Goal: Information Seeking & Learning: Check status

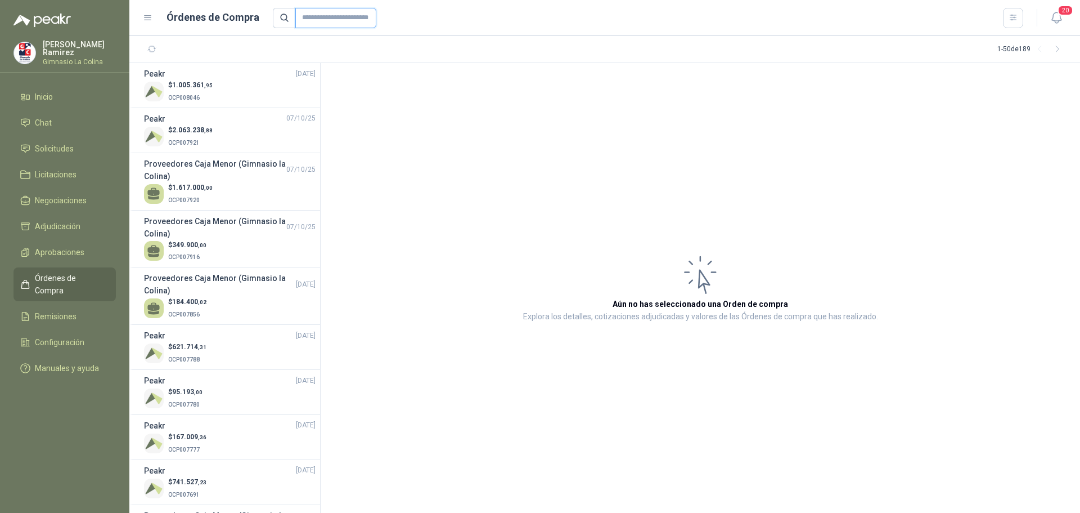
click at [315, 19] on input "text" at bounding box center [335, 18] width 81 height 20
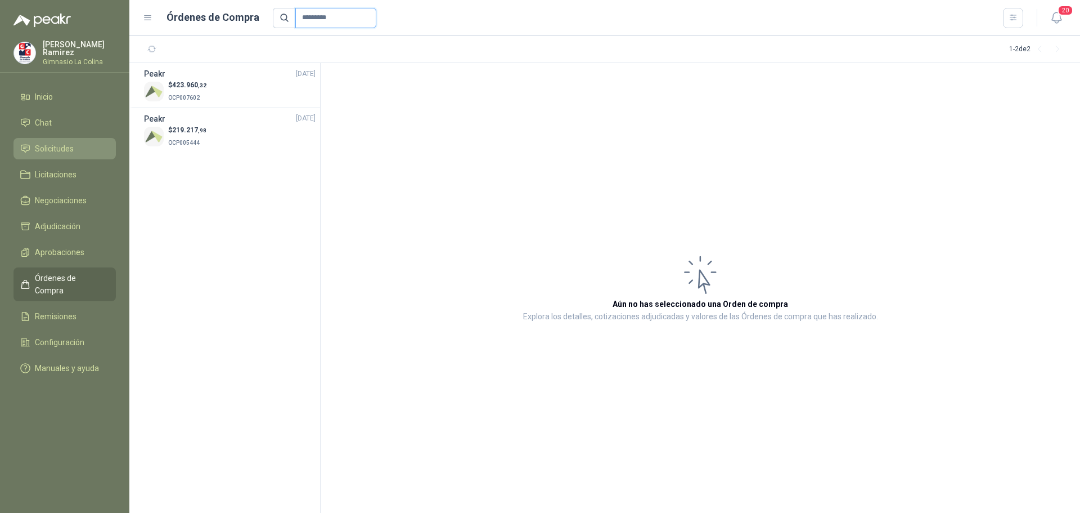
type input "*********"
click at [57, 149] on span "Solicitudes" at bounding box center [54, 148] width 39 height 12
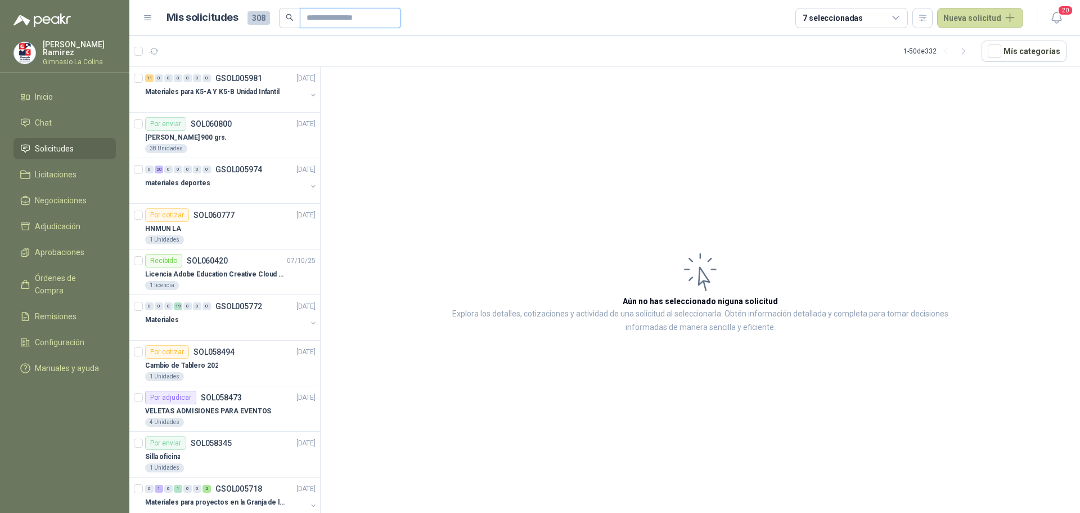
click at [310, 16] on input "text" at bounding box center [346, 17] width 79 height 19
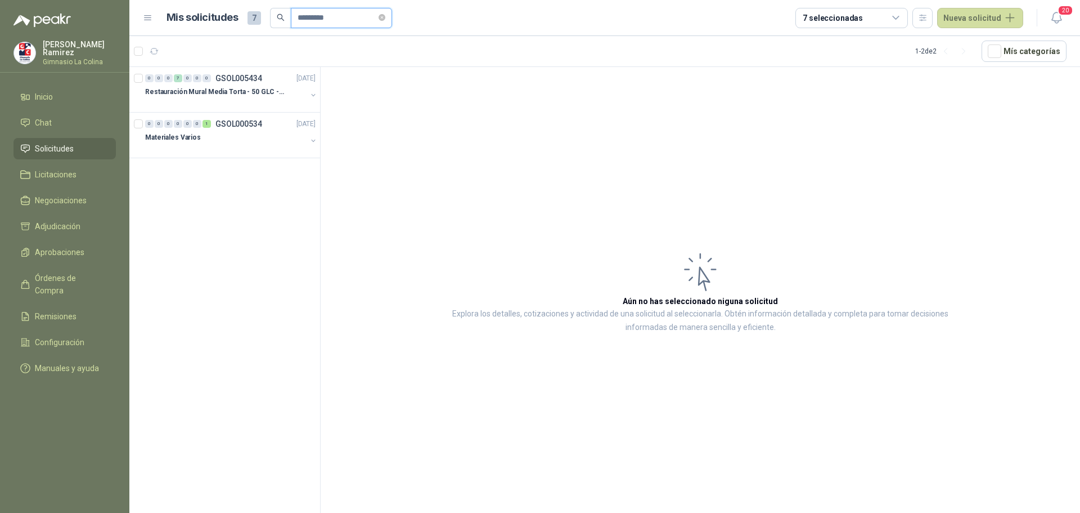
drag, startPoint x: 327, startPoint y: 20, endPoint x: 295, endPoint y: 18, distance: 31.5
click at [295, 18] on span "*********" at bounding box center [341, 18] width 101 height 20
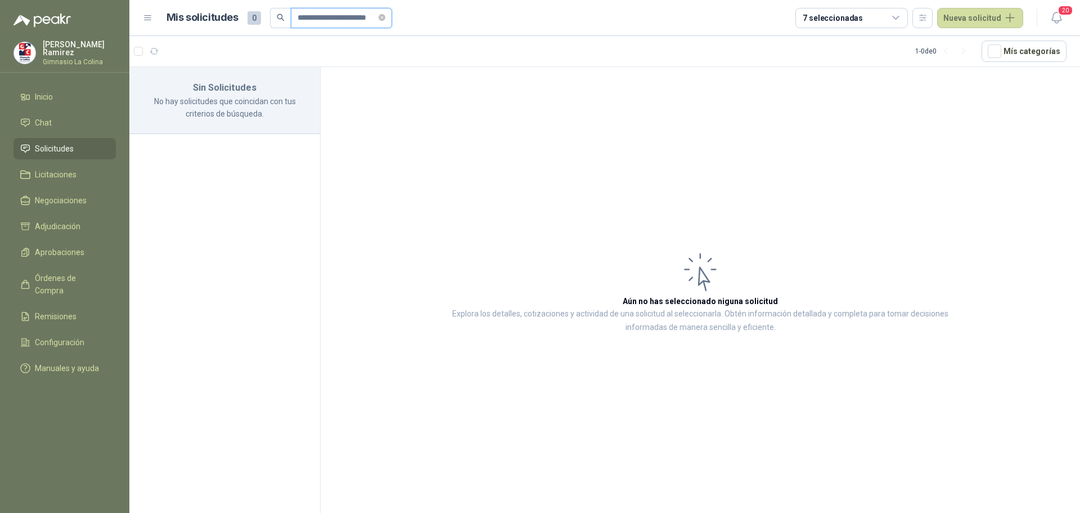
scroll to position [0, 3]
type input "**********"
click at [63, 142] on span "Solicitudes" at bounding box center [54, 148] width 39 height 12
click at [53, 197] on span "Negociaciones" at bounding box center [61, 200] width 52 height 12
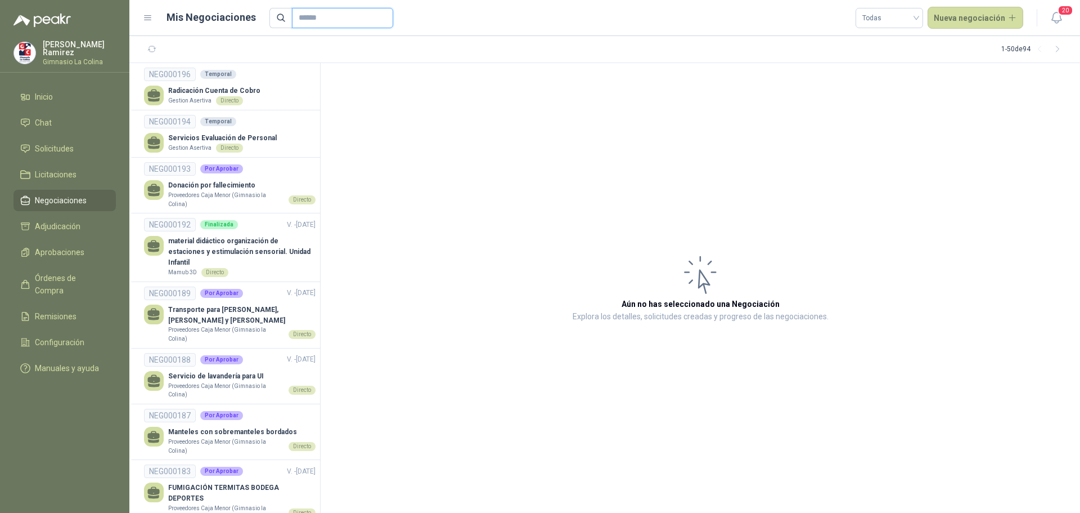
click at [327, 21] on input "text" at bounding box center [338, 17] width 79 height 19
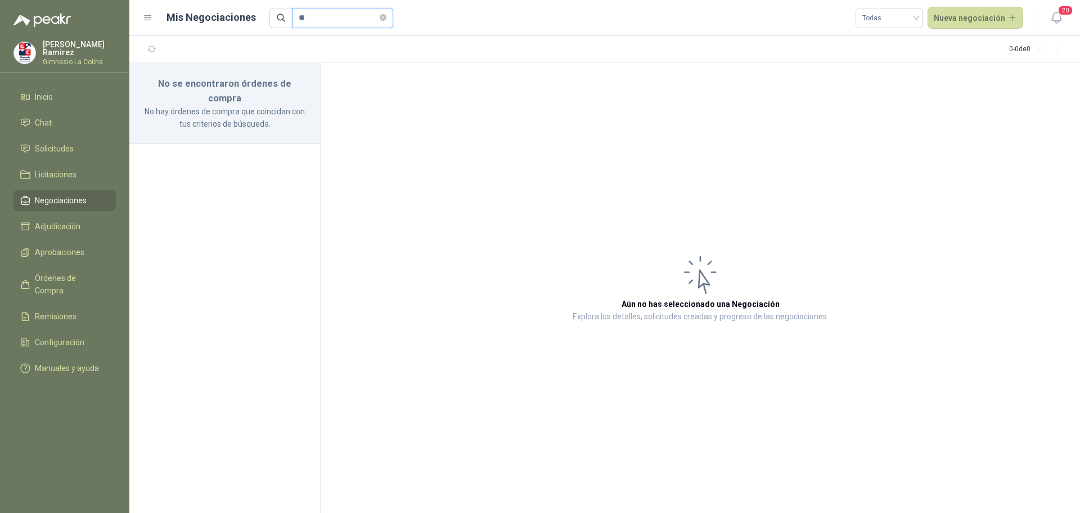
type input "*"
type input "*********"
click at [59, 142] on span "Solicitudes" at bounding box center [54, 148] width 39 height 12
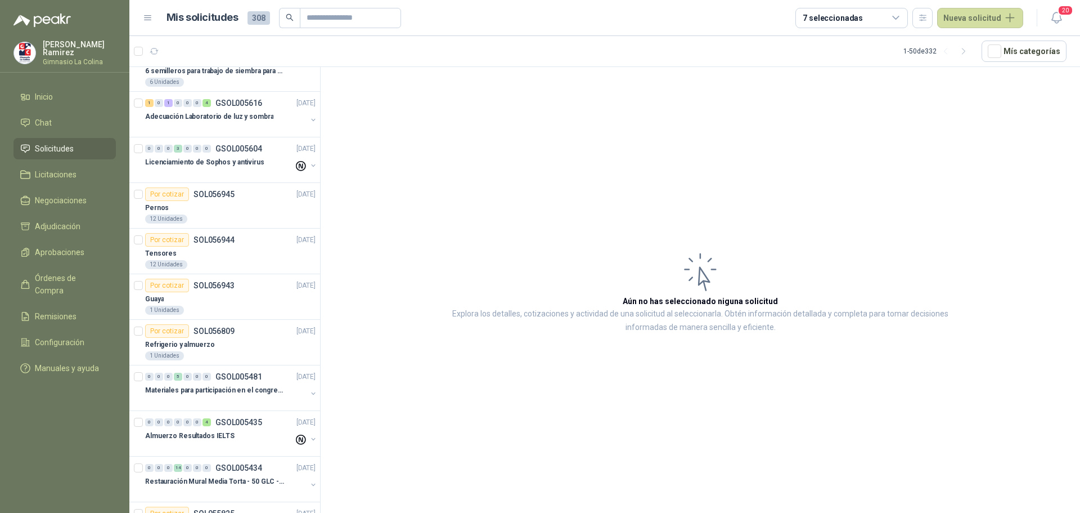
scroll to position [1350, 0]
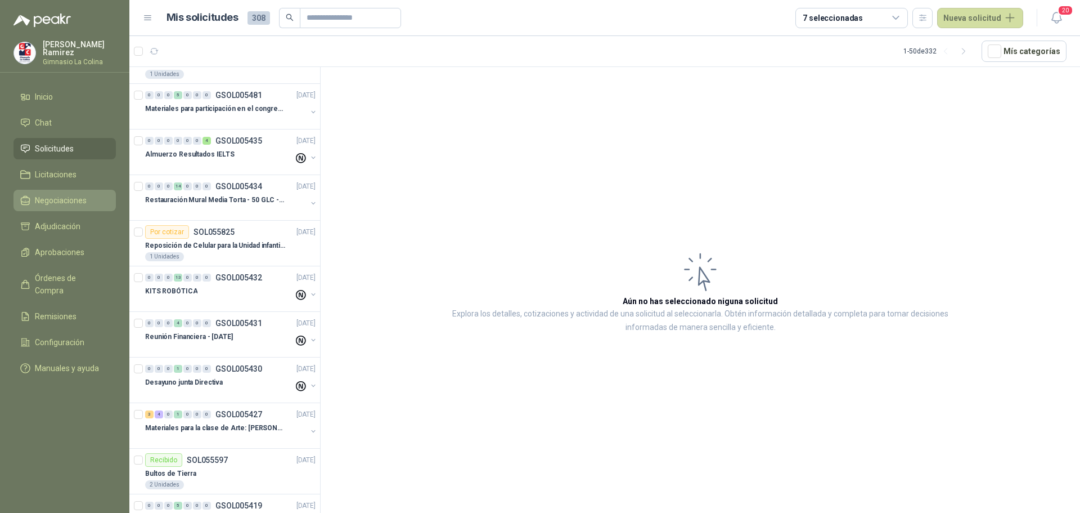
click at [62, 196] on span "Negociaciones" at bounding box center [61, 200] width 52 height 12
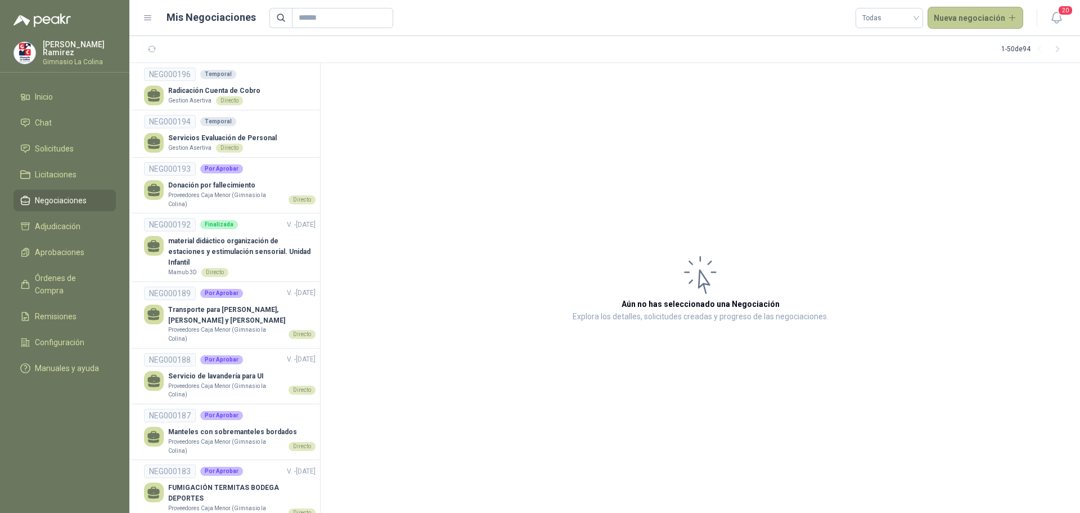
click at [955, 17] on button "Nueva negociación" at bounding box center [976, 18] width 96 height 23
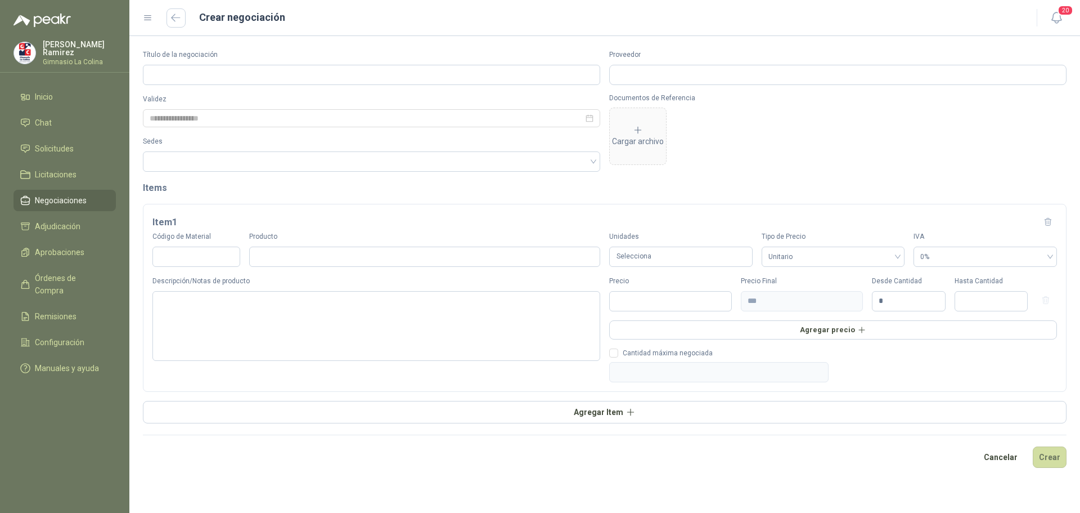
click at [54, 194] on span "Negociaciones" at bounding box center [61, 200] width 52 height 12
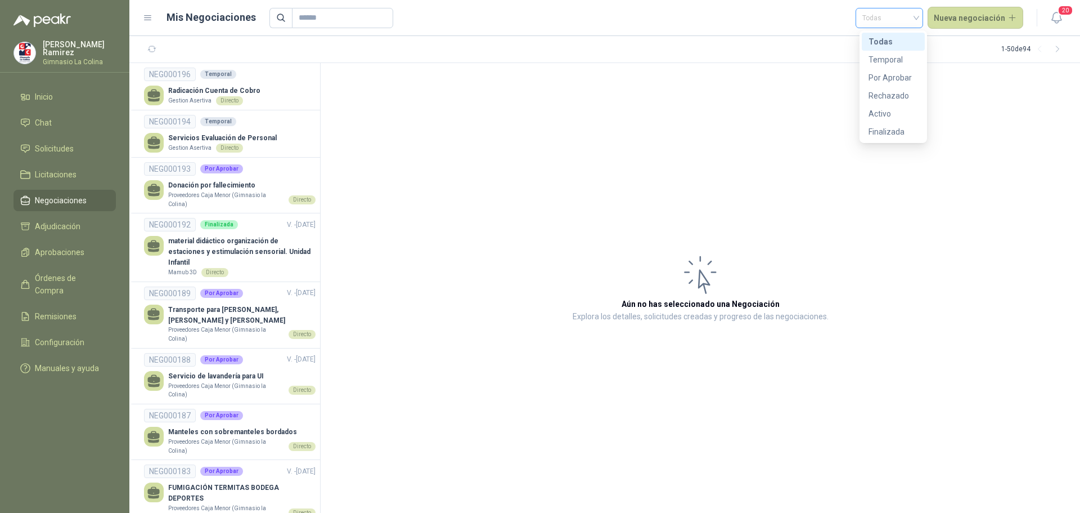
click at [914, 16] on span "Todas" at bounding box center [889, 18] width 54 height 17
click at [905, 93] on div "Rechazado" at bounding box center [894, 95] width 50 height 12
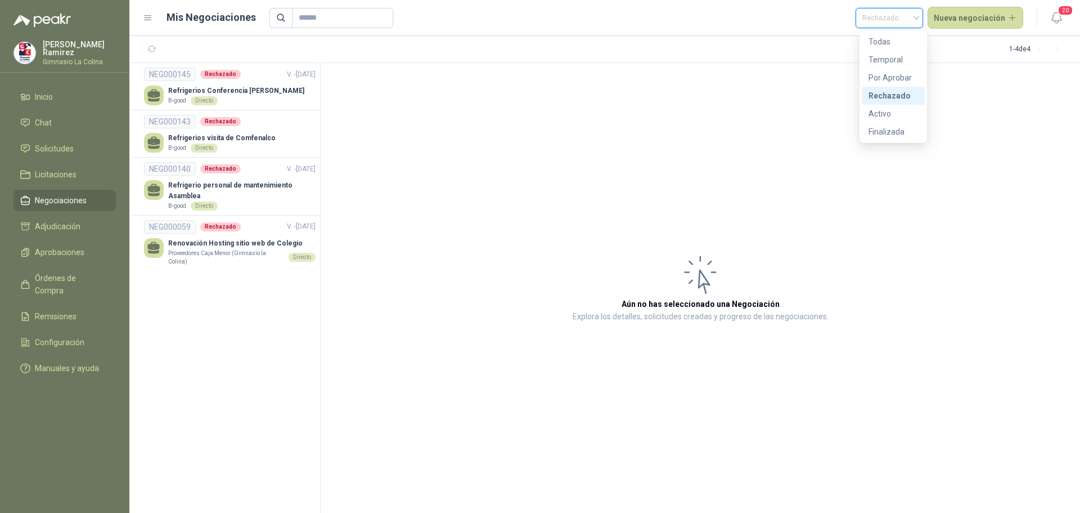
click at [915, 16] on span "Rechazado" at bounding box center [889, 18] width 54 height 17
click at [886, 110] on div "Activo" at bounding box center [894, 113] width 50 height 12
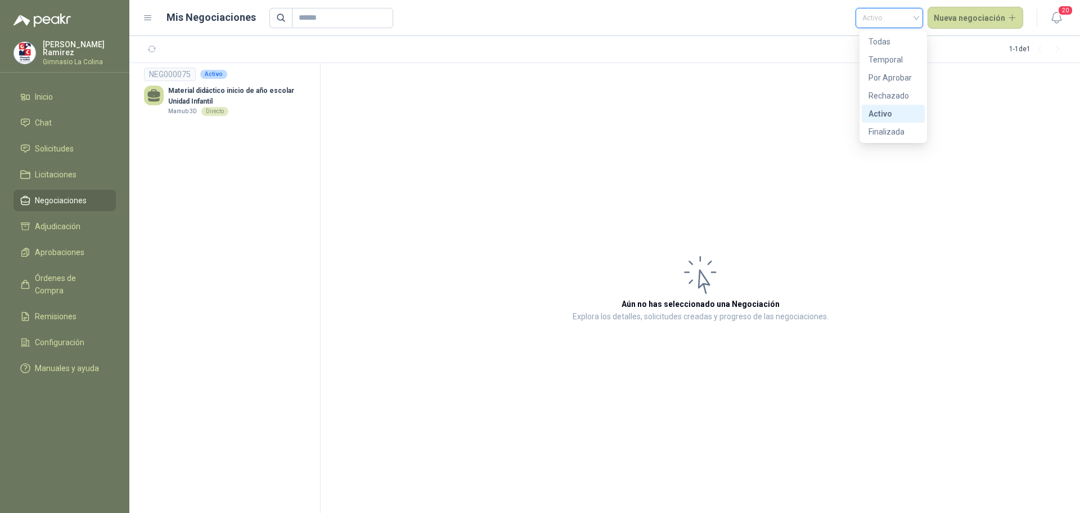
click at [916, 20] on span "Activo" at bounding box center [889, 18] width 54 height 17
click at [886, 59] on div "Temporal" at bounding box center [894, 59] width 50 height 12
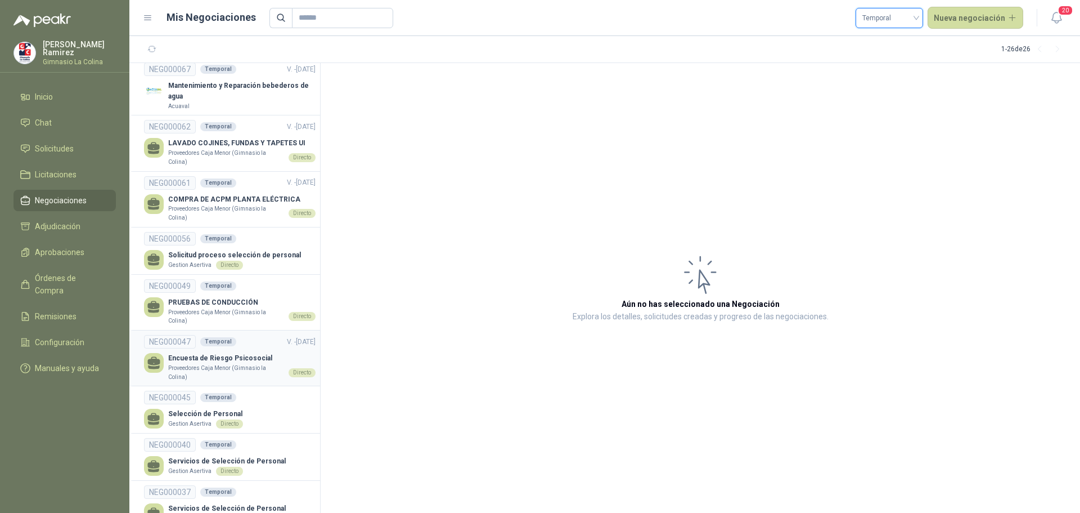
scroll to position [931, 0]
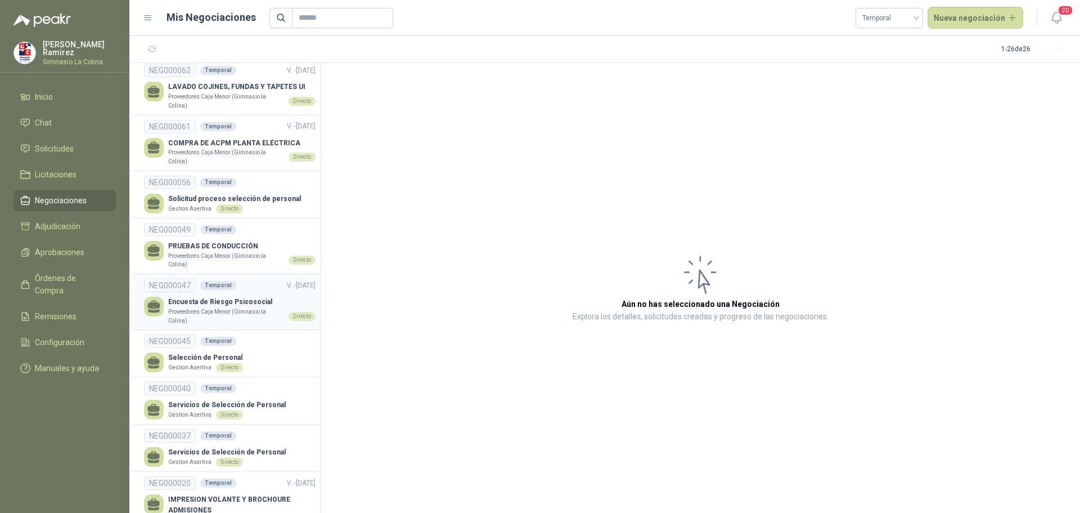
click at [218, 296] on p "Encuesta de Riesgo Psicosocial" at bounding box center [241, 301] width 147 height 11
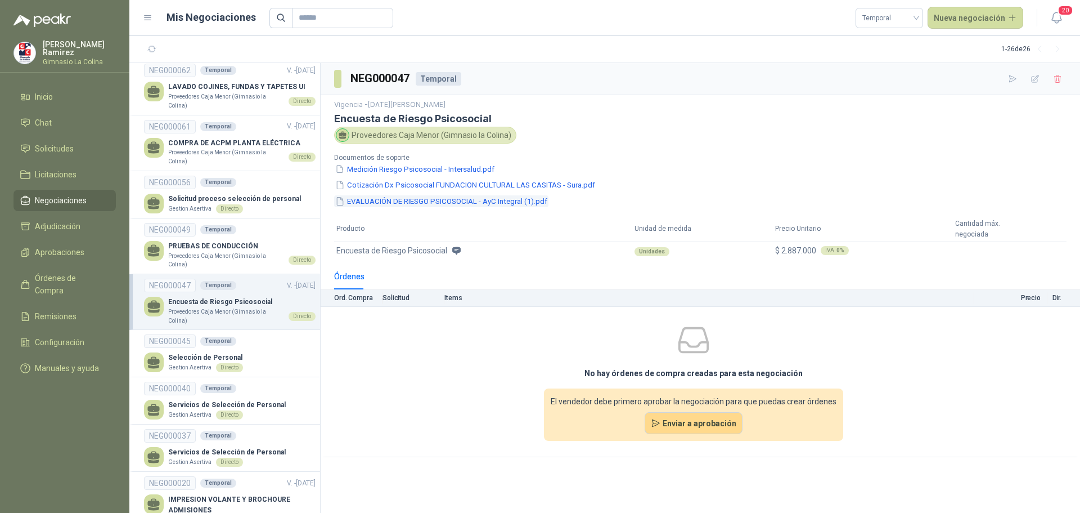
click at [383, 200] on button "EVALUACIÓN DE RIESGO PSICOSOCIAL - AyC Integral (1).pdf" at bounding box center [441, 201] width 214 height 12
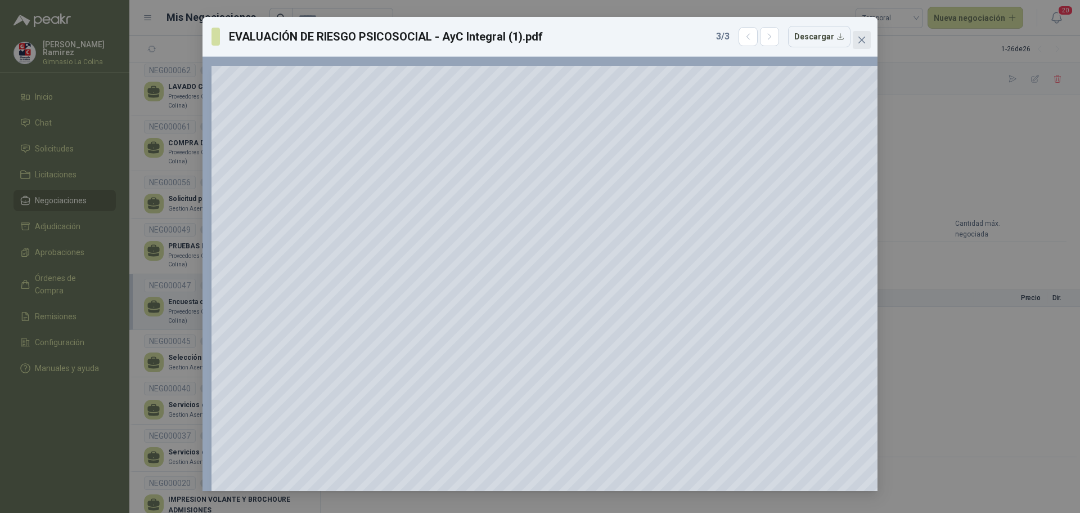
click at [864, 35] on button "Close" at bounding box center [862, 40] width 18 height 18
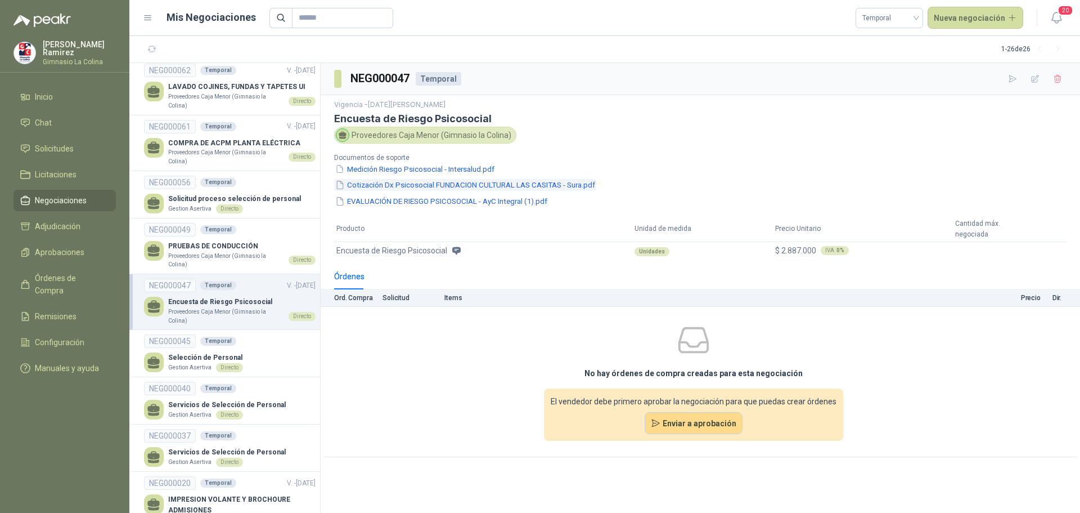
click at [406, 185] on button "Cotización Dx Psicosocial FUNDACION CULTURAL LAS CASITAS - Sura.pdf" at bounding box center [465, 185] width 262 height 12
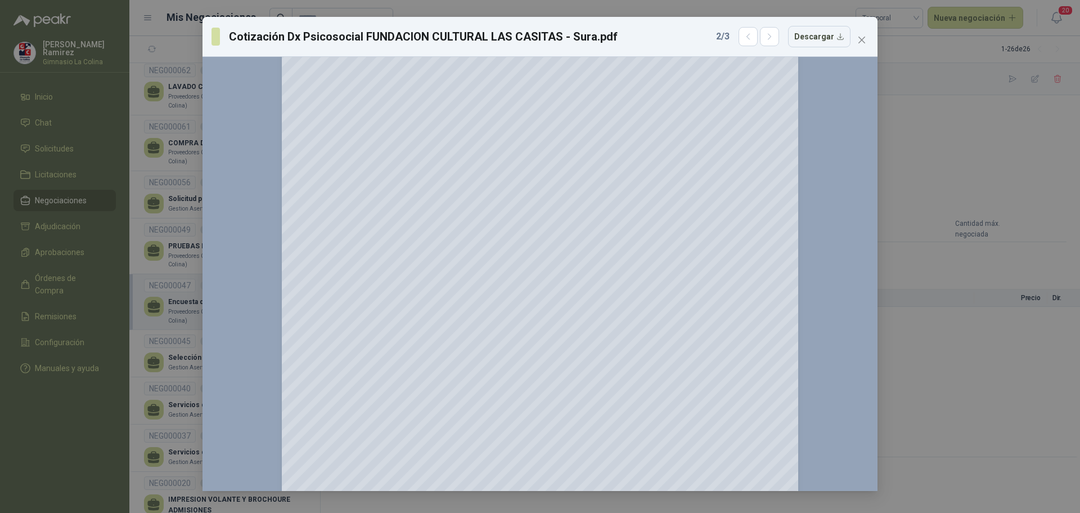
scroll to position [1013, 0]
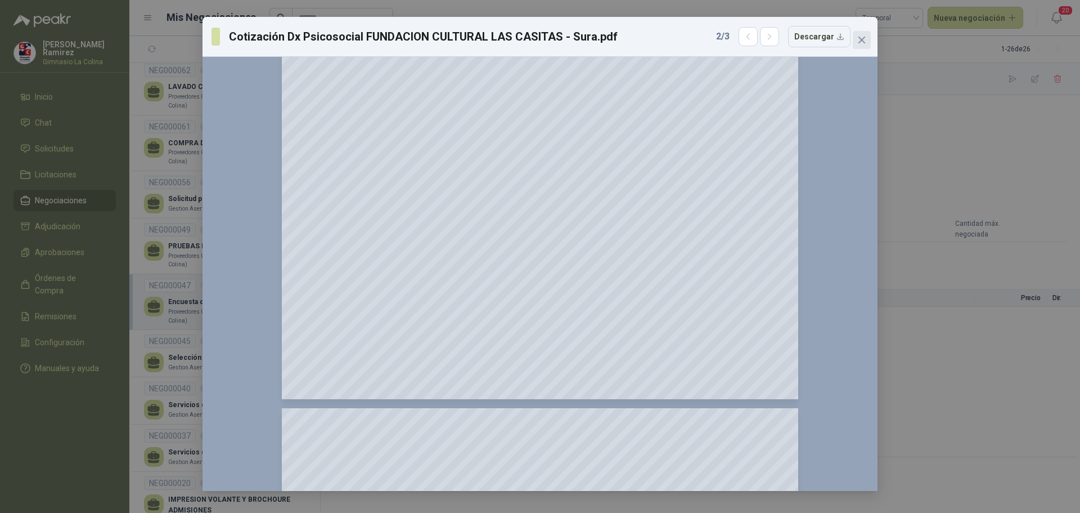
click at [864, 39] on icon "close" at bounding box center [861, 39] width 9 height 9
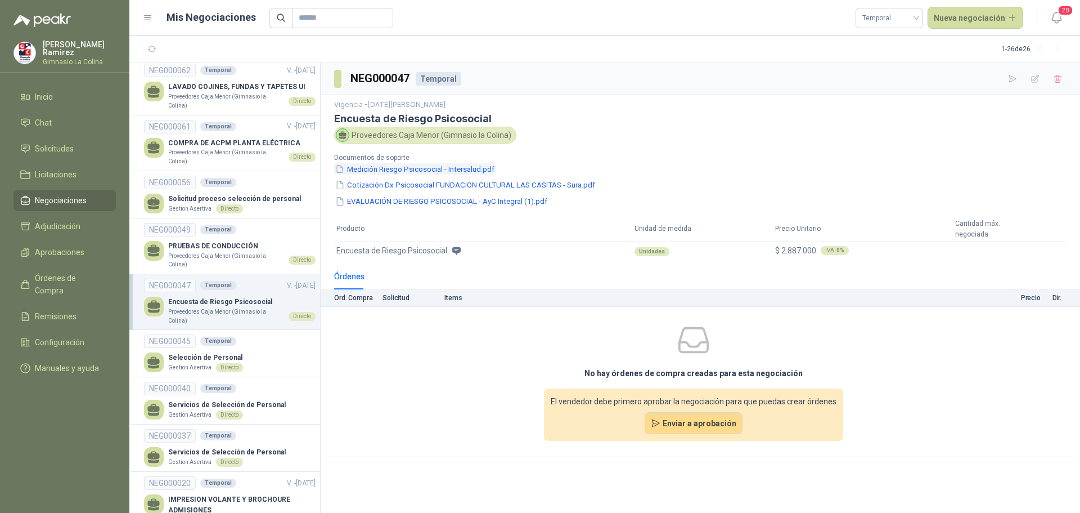
click at [382, 172] on button "Medición Riesgo Psicosocial - Intersalud.pdf" at bounding box center [414, 169] width 161 height 12
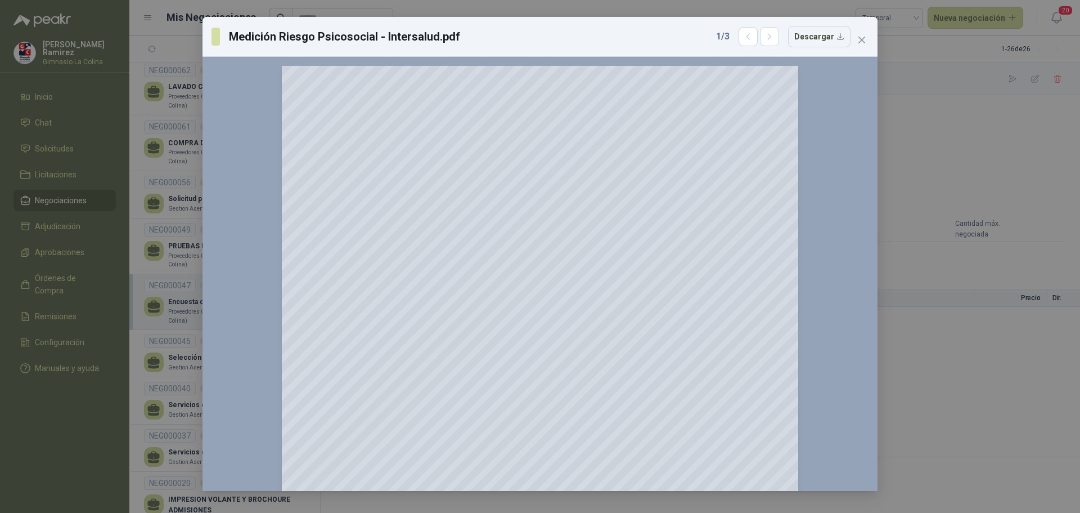
drag, startPoint x: 860, startPoint y: 38, endPoint x: 710, endPoint y: 24, distance: 150.9
click at [861, 38] on icon "close" at bounding box center [861, 40] width 7 height 7
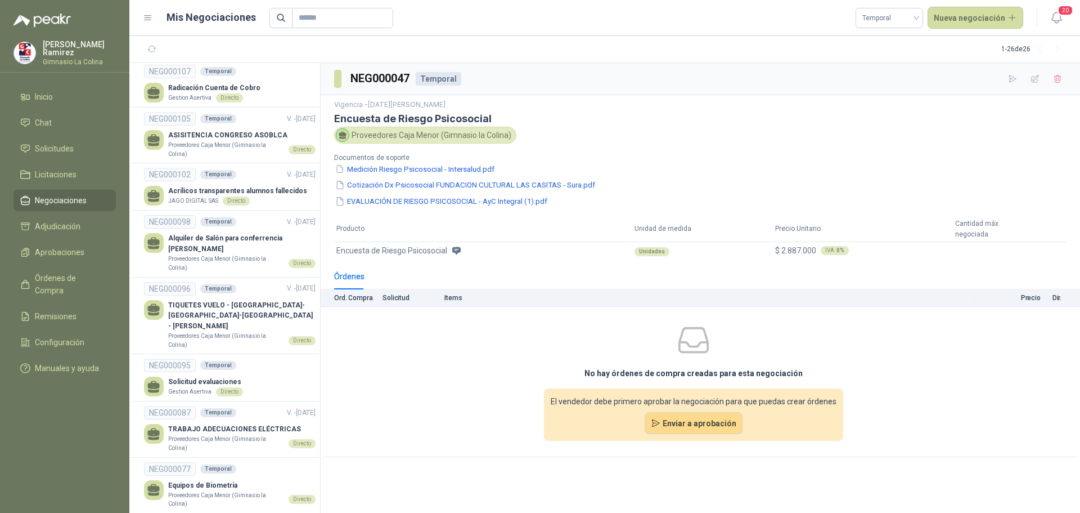
scroll to position [0, 0]
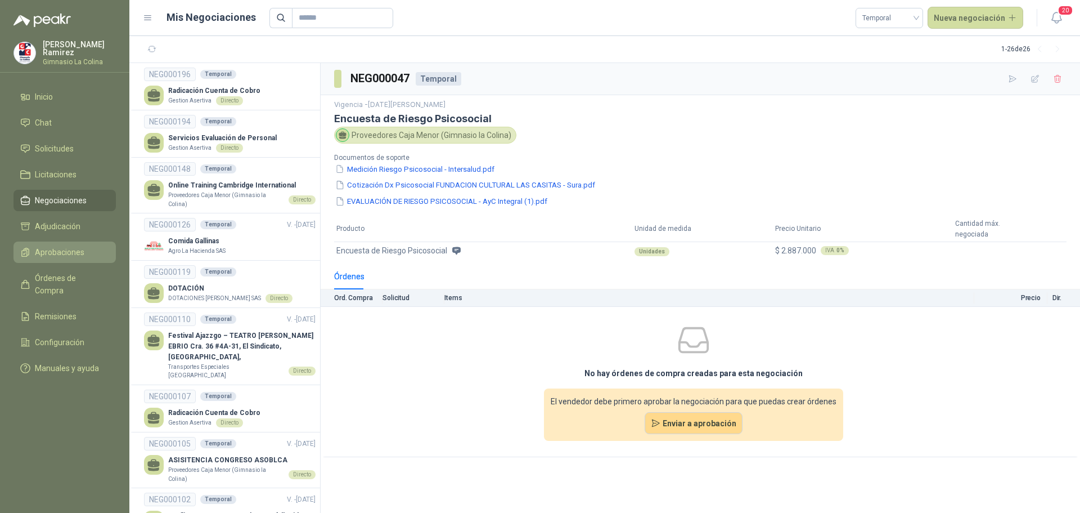
click at [62, 242] on link "Aprobaciones" at bounding box center [65, 251] width 102 height 21
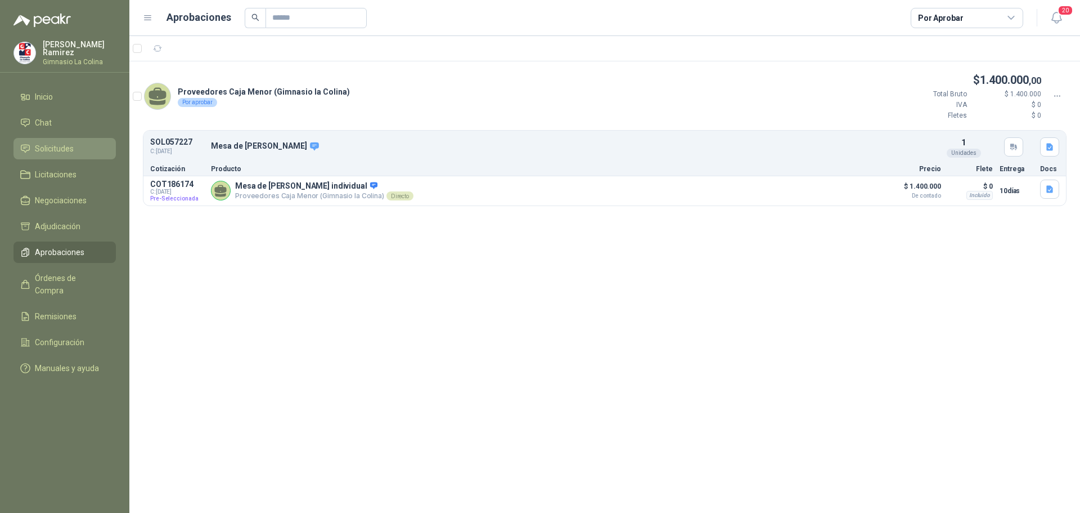
click at [55, 143] on span "Solicitudes" at bounding box center [54, 148] width 39 height 12
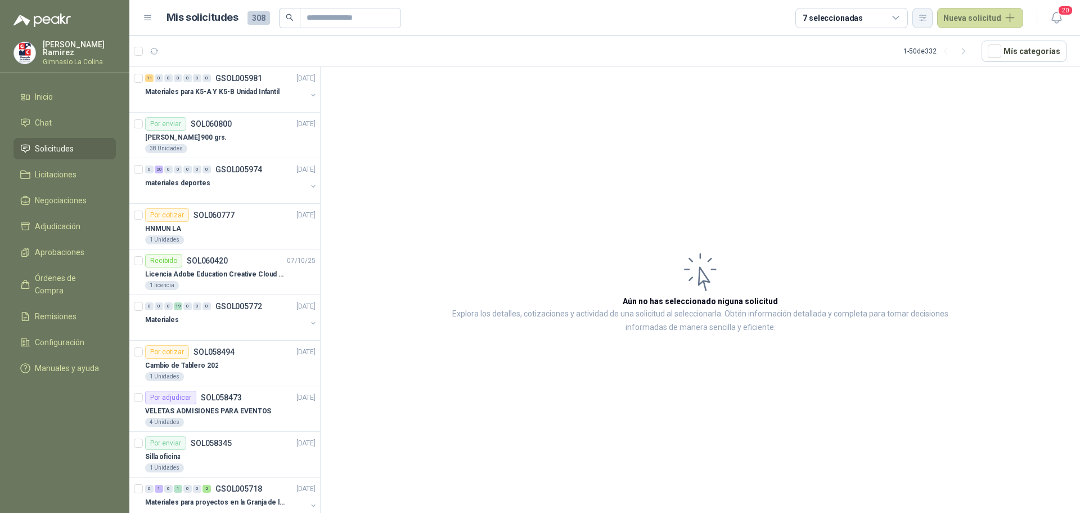
click at [922, 14] on icon "button" at bounding box center [923, 18] width 10 height 10
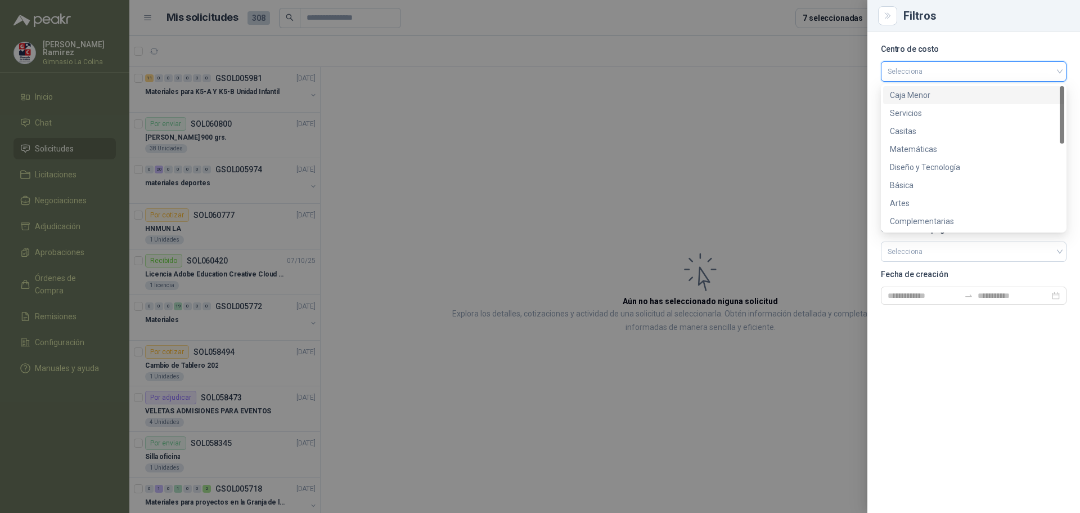
click at [902, 70] on input "search" at bounding box center [974, 70] width 172 height 17
click at [907, 221] on div "Primaria" at bounding box center [974, 221] width 168 height 12
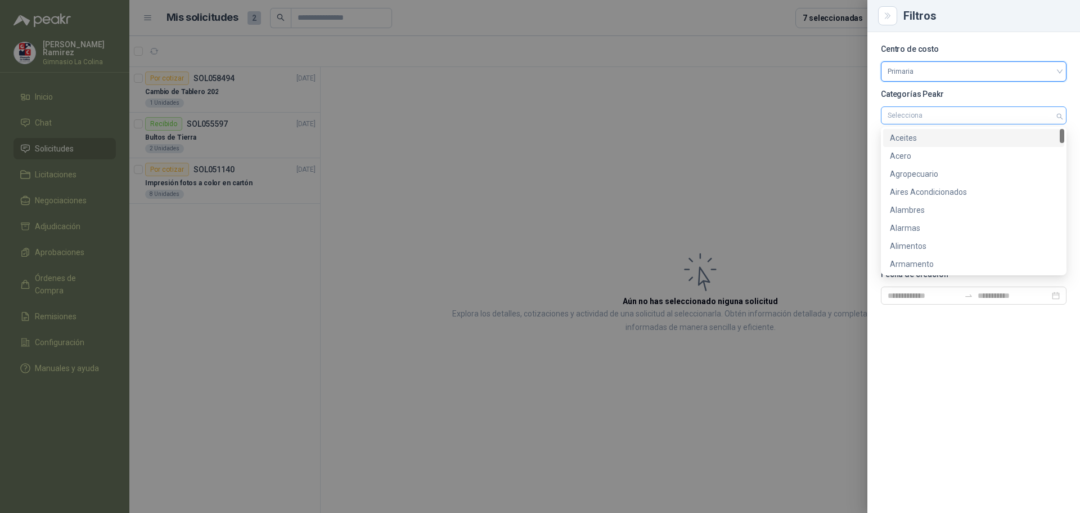
click at [893, 119] on div at bounding box center [967, 115] width 169 height 8
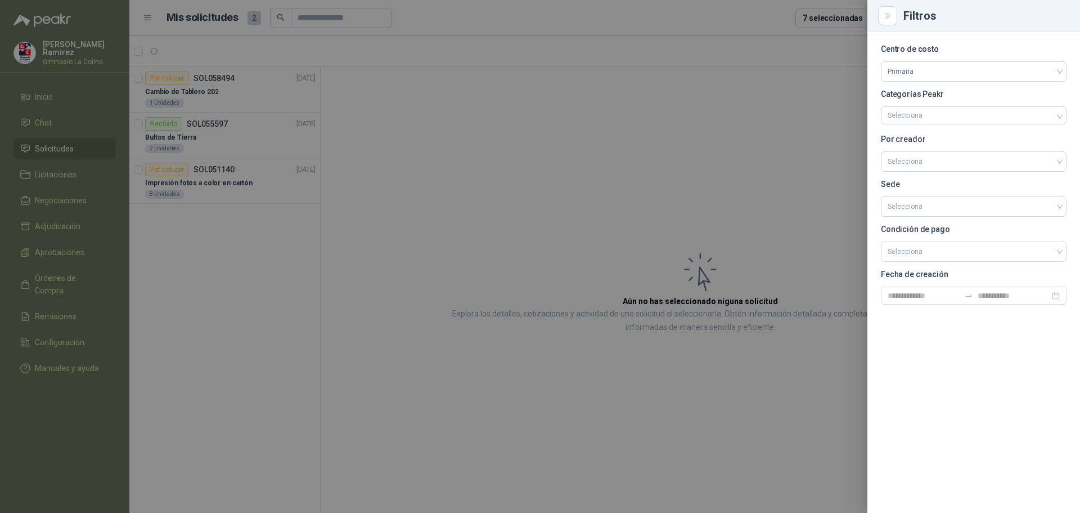
click at [892, 96] on p "Categorías Peakr" at bounding box center [974, 94] width 186 height 7
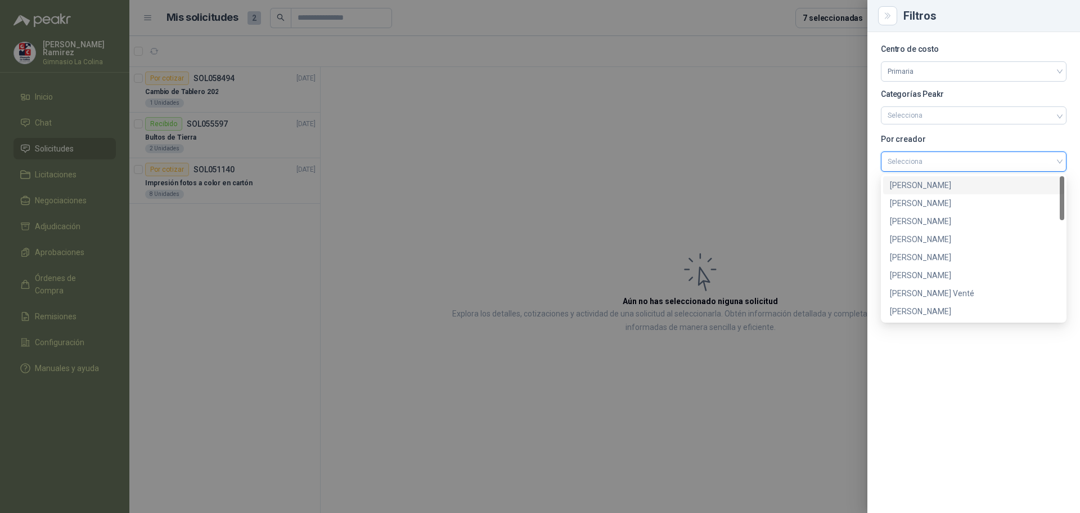
click at [915, 158] on input "search" at bounding box center [974, 160] width 172 height 17
click at [914, 280] on div "[PERSON_NAME]" at bounding box center [974, 282] width 168 height 12
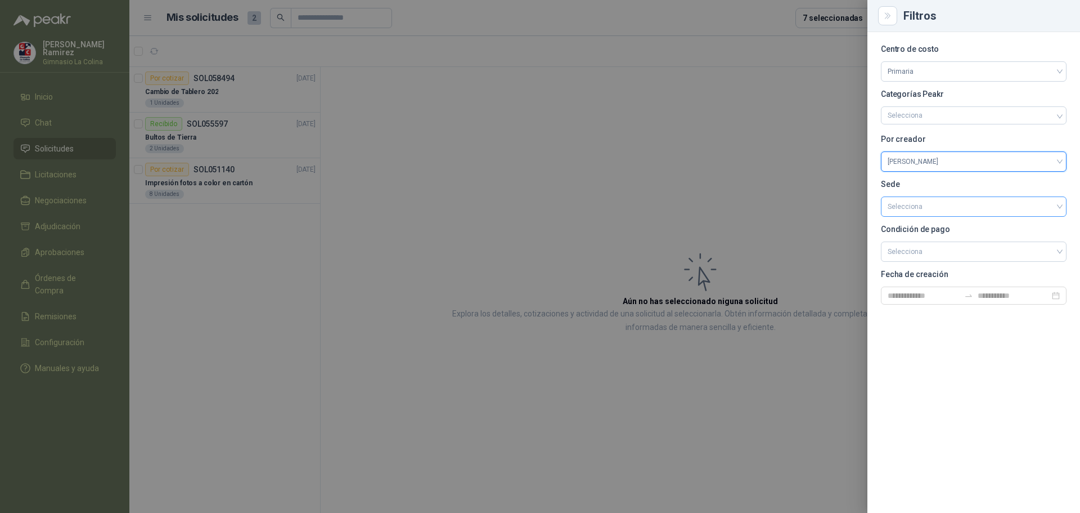
click at [909, 210] on input "search" at bounding box center [974, 205] width 172 height 17
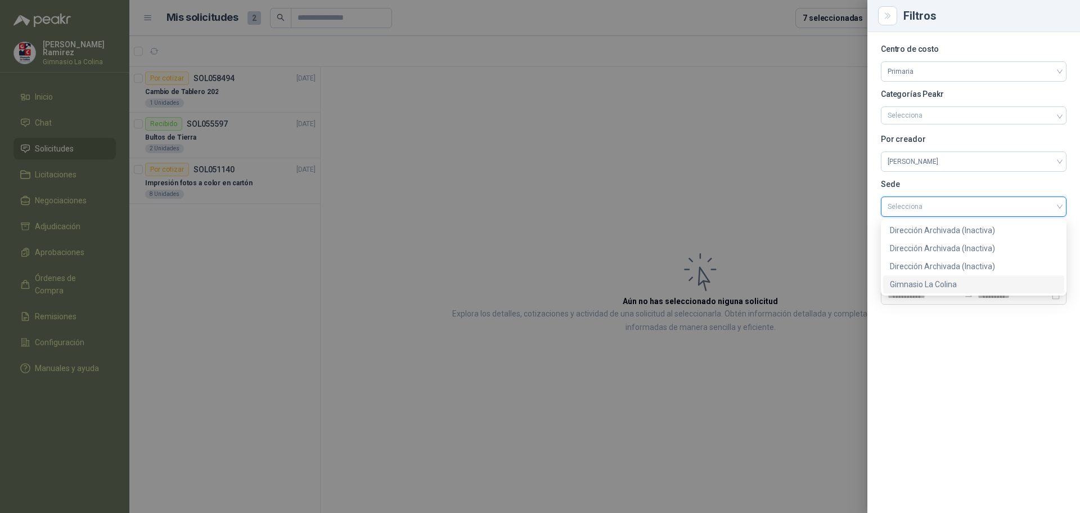
click at [924, 279] on div "Gimnasio La Colina" at bounding box center [974, 284] width 168 height 12
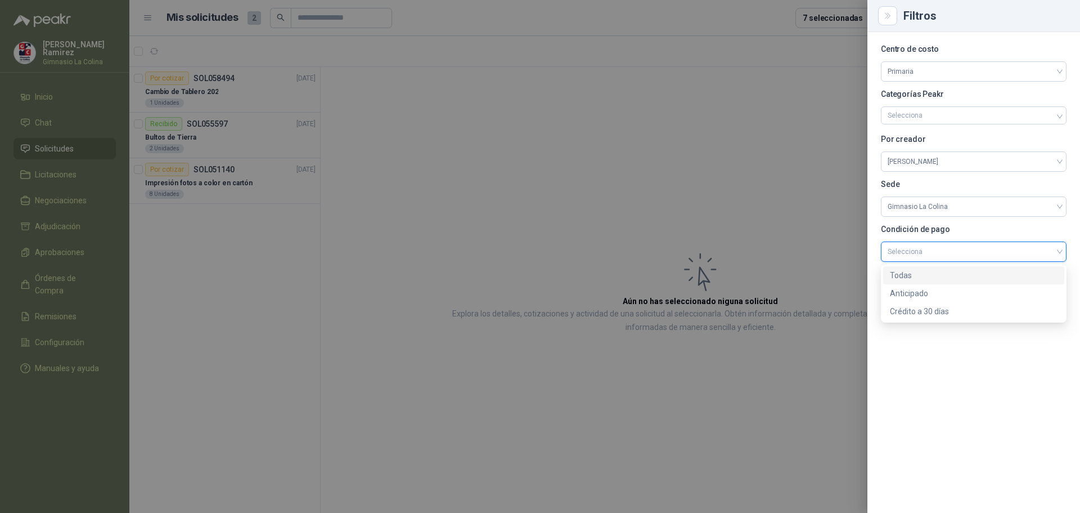
click at [920, 254] on input "search" at bounding box center [974, 250] width 172 height 17
click at [904, 278] on div "Todas" at bounding box center [974, 275] width 168 height 12
click at [911, 300] on input at bounding box center [924, 295] width 72 height 12
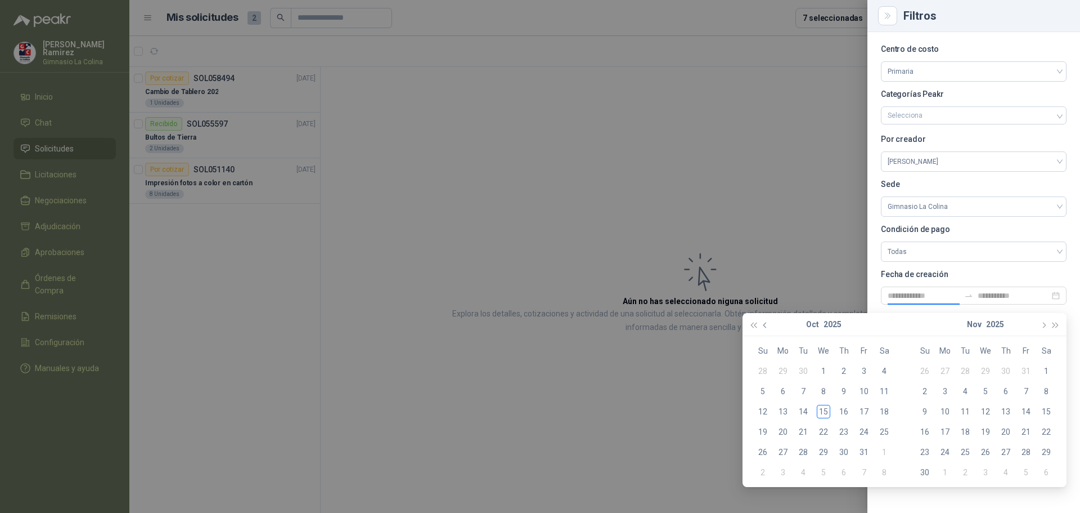
click at [766, 323] on span "button" at bounding box center [766, 325] width 6 height 6
type input "**********"
click at [868, 368] on div "1" at bounding box center [864, 371] width 14 height 14
type input "**********"
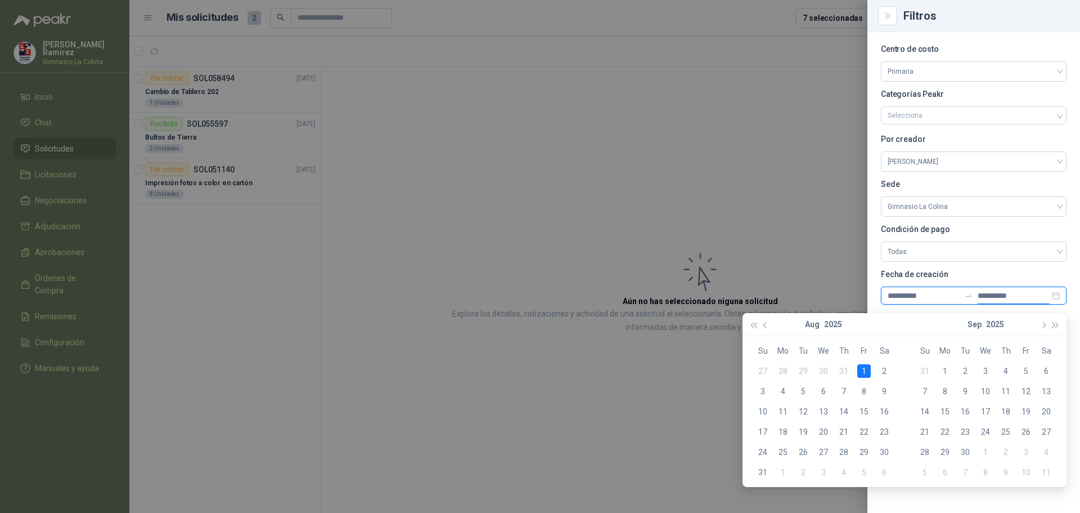
type input "**********"
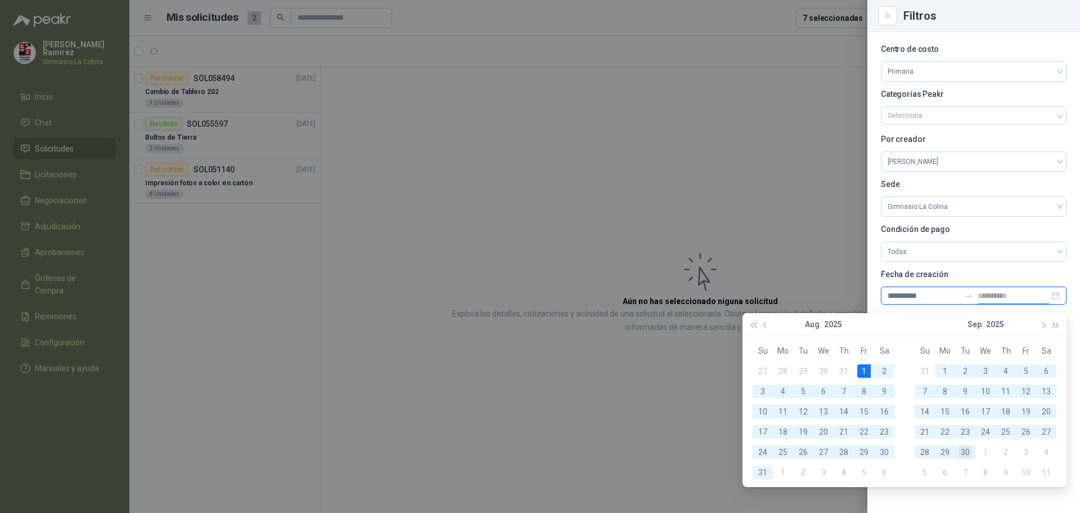
type input "**********"
click at [962, 452] on div "30" at bounding box center [966, 452] width 14 height 14
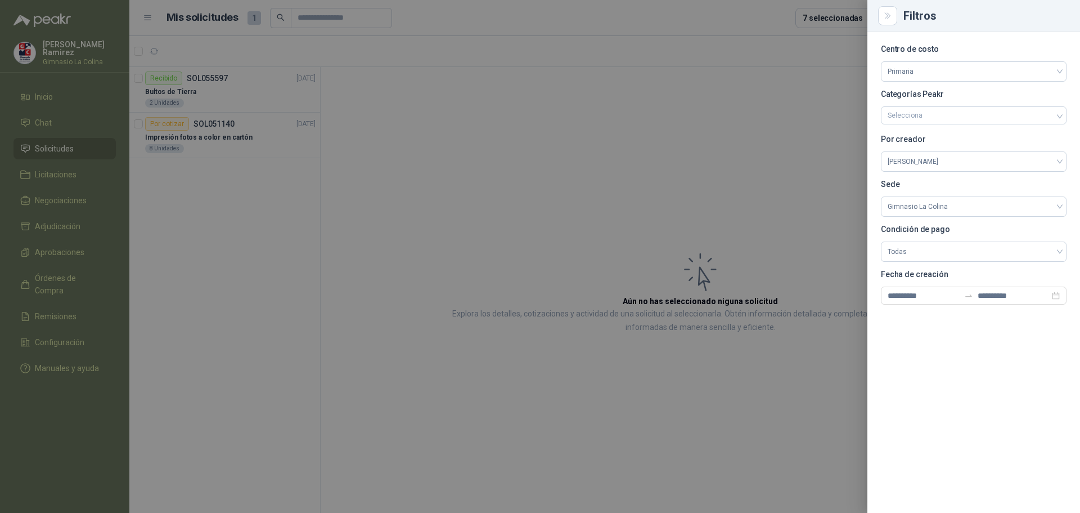
click at [759, 126] on div at bounding box center [540, 256] width 1080 height 513
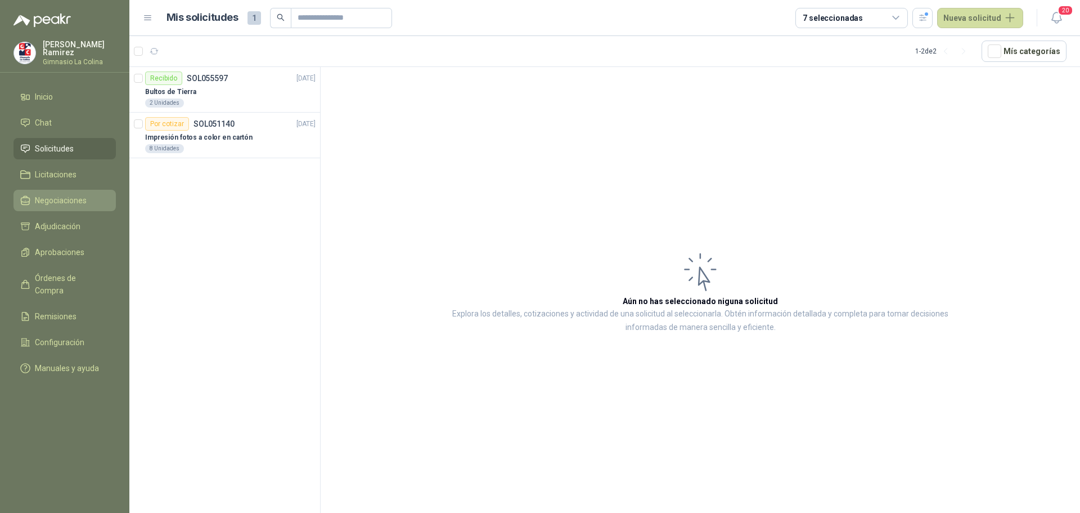
click at [49, 202] on span "Negociaciones" at bounding box center [61, 200] width 52 height 12
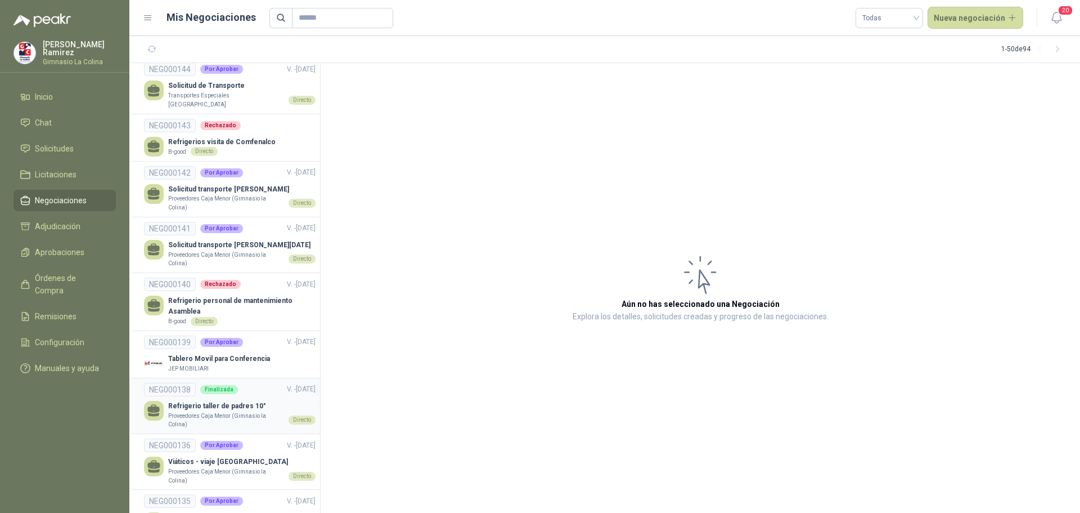
scroll to position [900, 0]
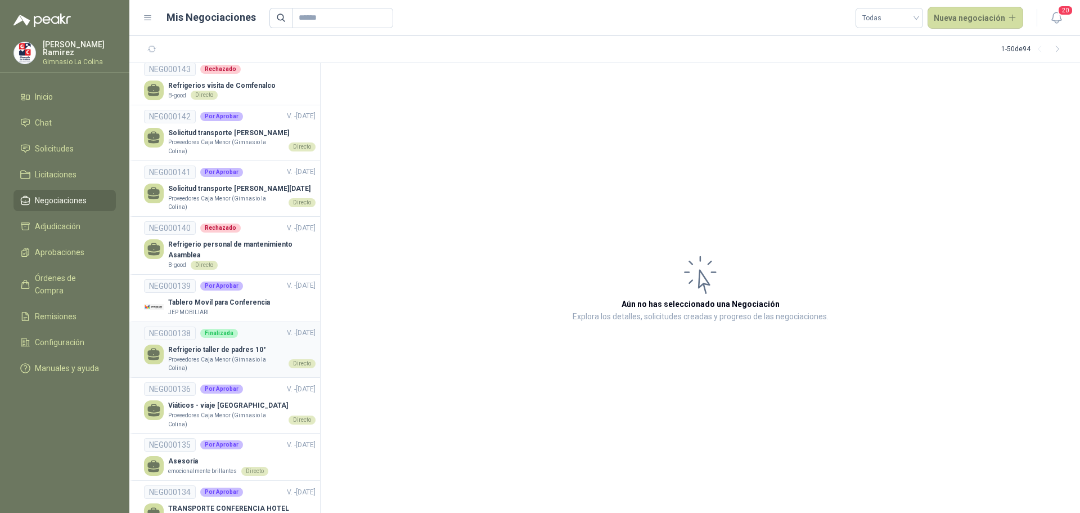
click at [228, 456] on p "Asesoría" at bounding box center [218, 461] width 100 height 11
